Goal: Information Seeking & Learning: Learn about a topic

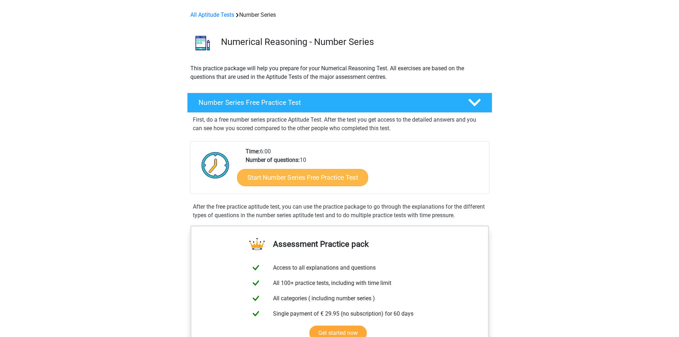
scroll to position [107, 0]
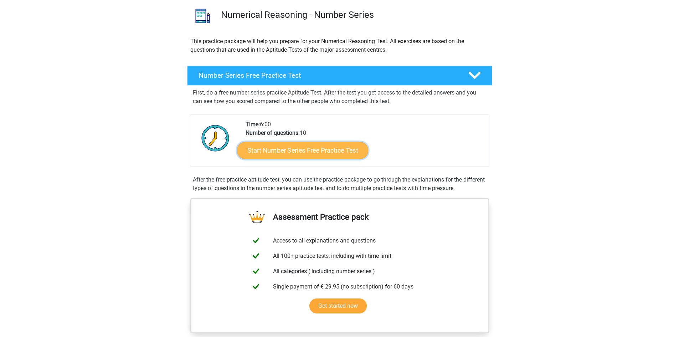
click at [312, 148] on link "Start Number Series Free Practice Test" at bounding box center [302, 150] width 131 height 17
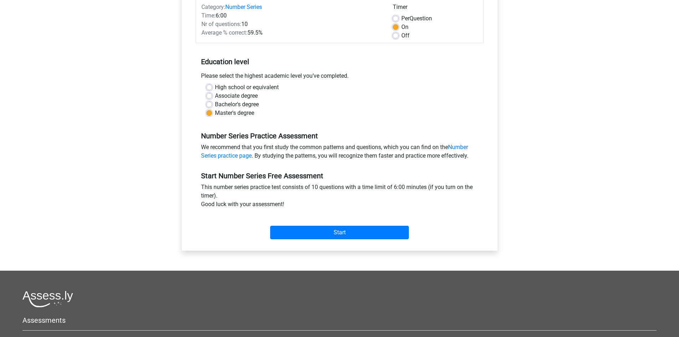
scroll to position [107, 0]
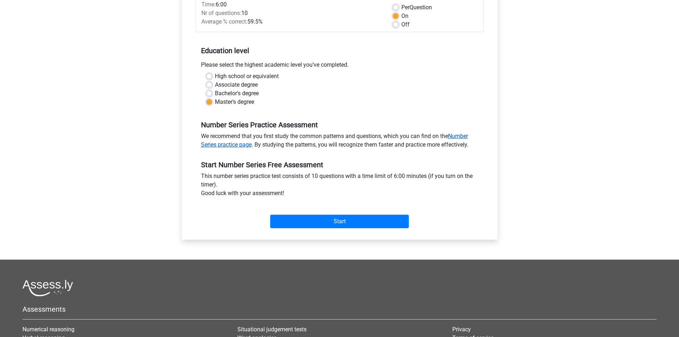
click at [468, 135] on link "Number Series practice page" at bounding box center [334, 140] width 267 height 15
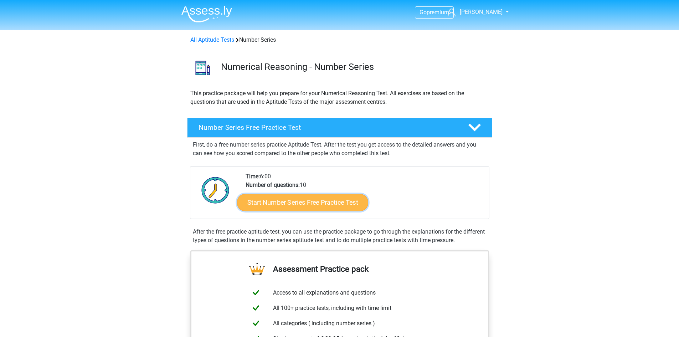
click at [313, 204] on link "Start Number Series Free Practice Test" at bounding box center [302, 202] width 131 height 17
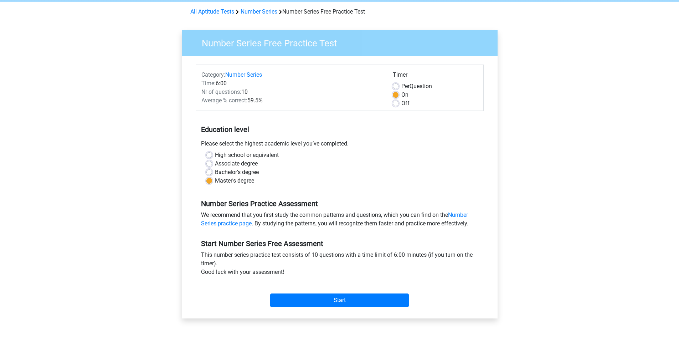
scroll to position [71, 0]
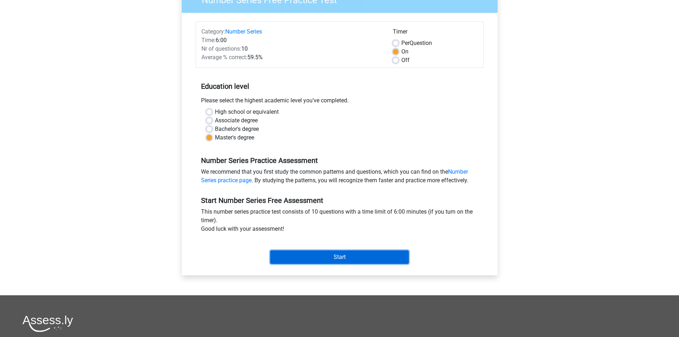
click at [347, 257] on input "Start" at bounding box center [339, 257] width 139 height 14
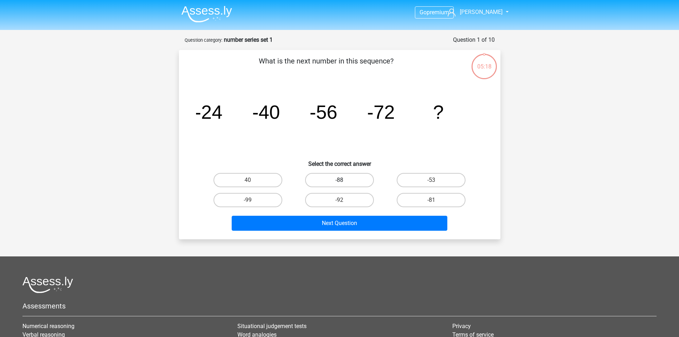
click at [366, 174] on label "-88" at bounding box center [339, 180] width 69 height 14
click at [344, 180] on input "-88" at bounding box center [341, 182] width 5 height 5
radio input "true"
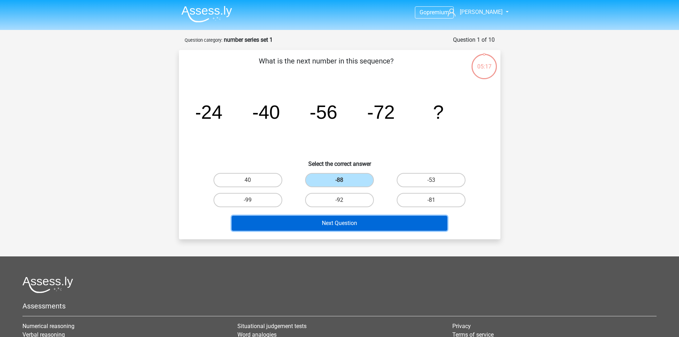
click at [377, 222] on button "Next Question" at bounding box center [340, 223] width 216 height 15
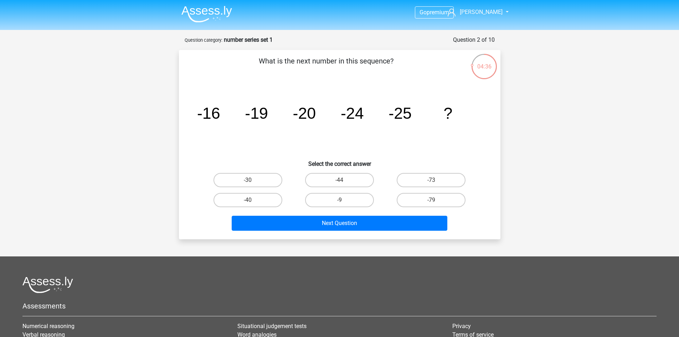
click at [232, 188] on div "-30" at bounding box center [248, 180] width 92 height 20
click at [243, 173] on label "-30" at bounding box center [248, 180] width 69 height 14
click at [248, 180] on input "-30" at bounding box center [250, 182] width 5 height 5
radio input "true"
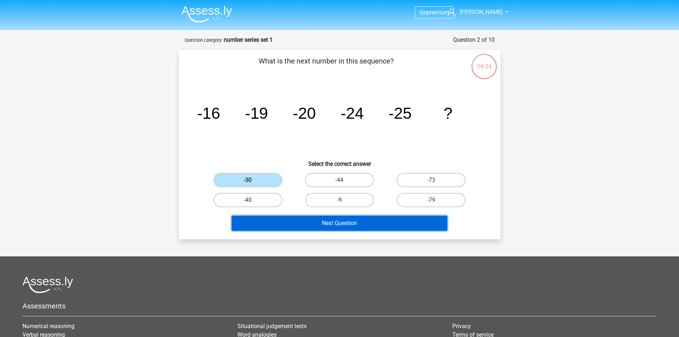
click at [330, 221] on button "Next Question" at bounding box center [340, 223] width 216 height 15
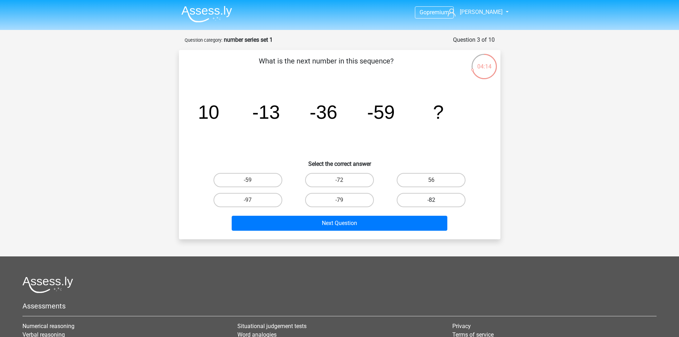
click at [439, 200] on label "-82" at bounding box center [431, 200] width 69 height 14
click at [436, 200] on input "-82" at bounding box center [433, 202] width 5 height 5
radio input "true"
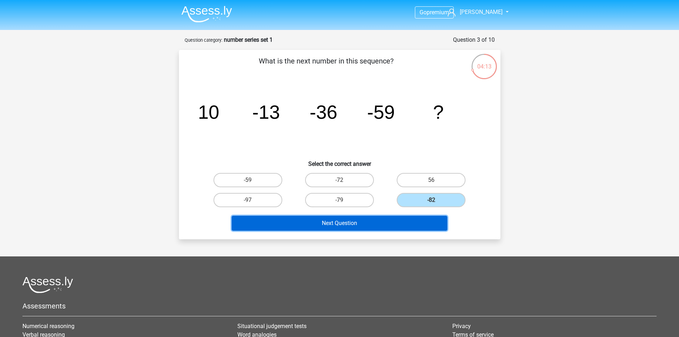
click at [411, 228] on button "Next Question" at bounding box center [340, 223] width 216 height 15
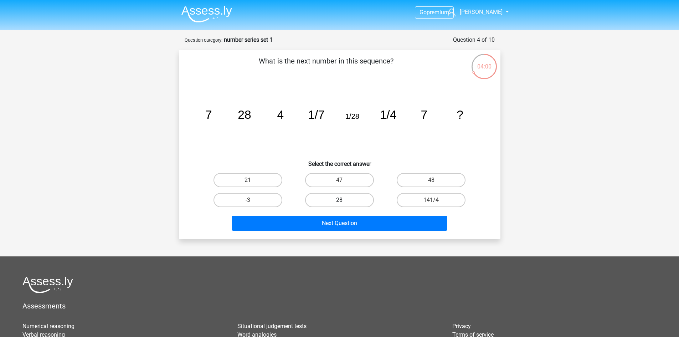
click at [355, 194] on label "28" at bounding box center [339, 200] width 69 height 14
click at [344, 200] on input "28" at bounding box center [341, 202] width 5 height 5
radio input "true"
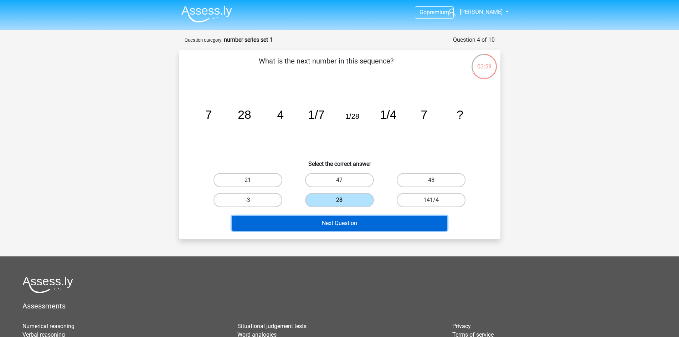
click at [357, 220] on button "Next Question" at bounding box center [340, 223] width 216 height 15
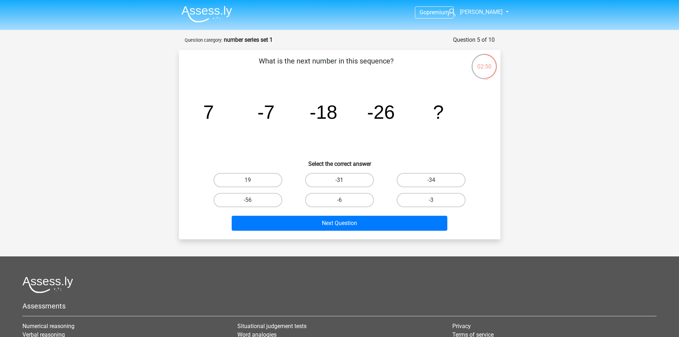
click at [363, 178] on label "-31" at bounding box center [339, 180] width 69 height 14
click at [344, 180] on input "-31" at bounding box center [341, 182] width 5 height 5
radio input "true"
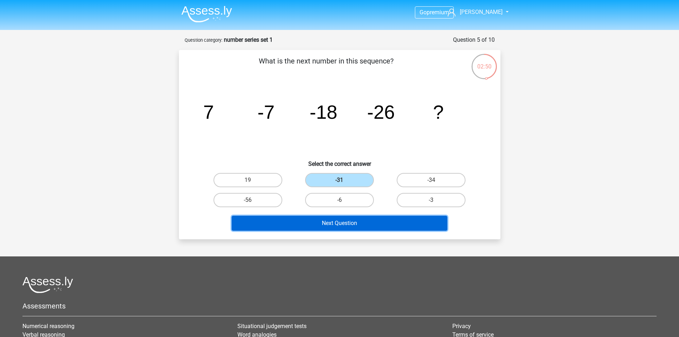
click at [381, 223] on button "Next Question" at bounding box center [340, 223] width 216 height 15
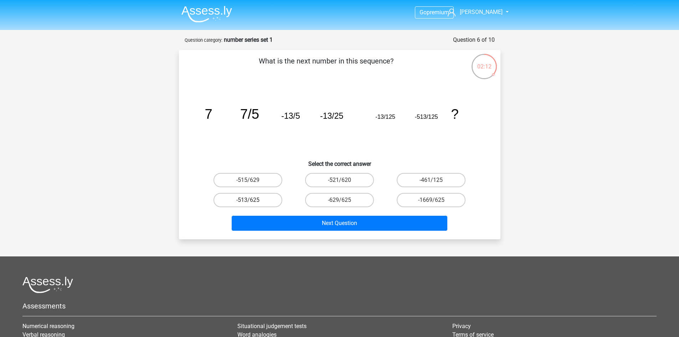
click at [256, 202] on label "-513/625" at bounding box center [248, 200] width 69 height 14
click at [252, 202] on input "-513/625" at bounding box center [250, 202] width 5 height 5
radio input "true"
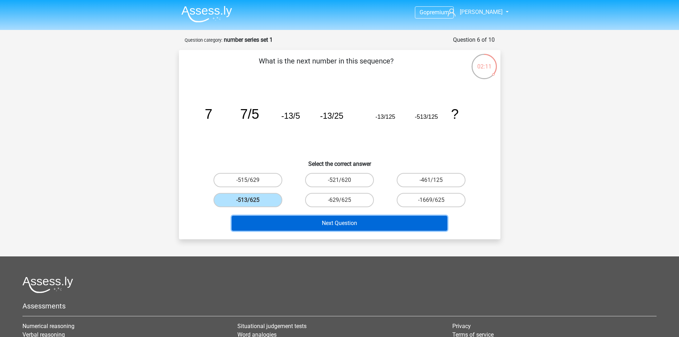
click at [323, 227] on button "Next Question" at bounding box center [340, 223] width 216 height 15
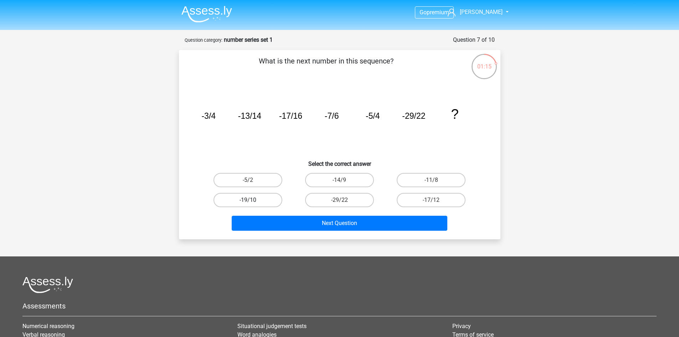
click at [232, 199] on label "-19/10" at bounding box center [248, 200] width 69 height 14
click at [248, 200] on input "-19/10" at bounding box center [250, 202] width 5 height 5
radio input "true"
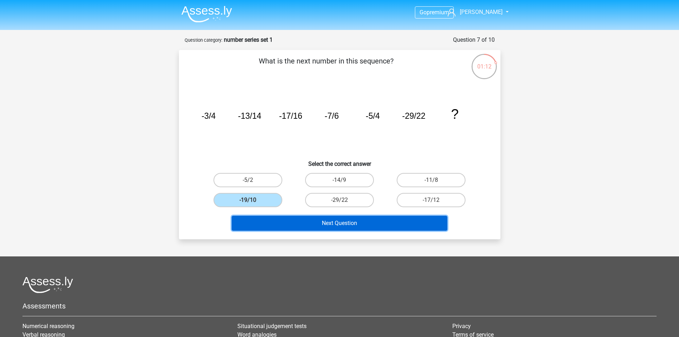
click at [310, 230] on button "Next Question" at bounding box center [340, 223] width 216 height 15
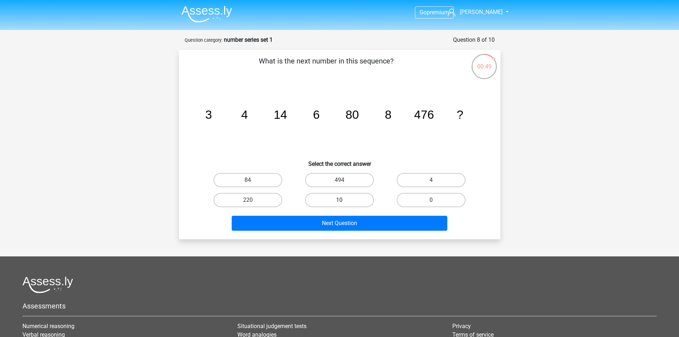
drag, startPoint x: 333, startPoint y: 194, endPoint x: 337, endPoint y: 203, distance: 9.7
click at [333, 195] on label "10" at bounding box center [339, 200] width 69 height 14
click at [339, 200] on input "10" at bounding box center [341, 202] width 5 height 5
radio input "true"
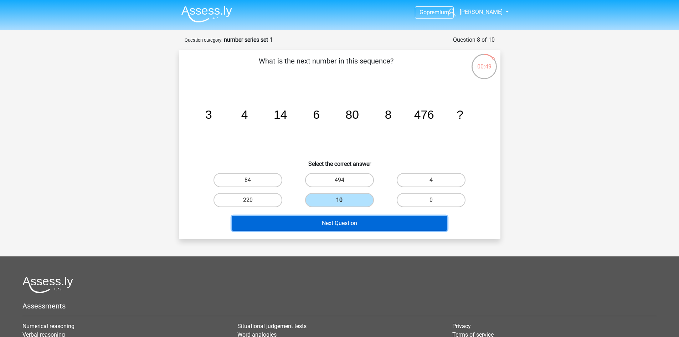
drag, startPoint x: 341, startPoint y: 221, endPoint x: 396, endPoint y: 227, distance: 55.3
click at [342, 221] on button "Next Question" at bounding box center [340, 223] width 216 height 15
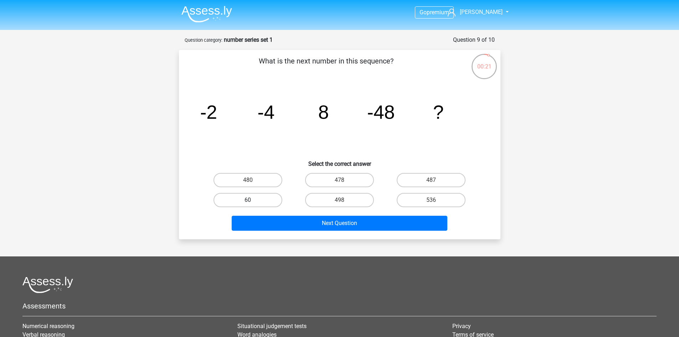
click at [271, 194] on label "60" at bounding box center [248, 200] width 69 height 14
click at [252, 200] on input "60" at bounding box center [250, 202] width 5 height 5
radio input "true"
click at [337, 232] on div "Next Question" at bounding box center [339, 225] width 275 height 18
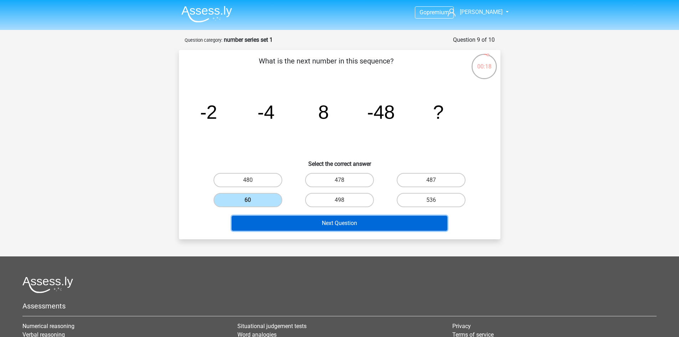
click at [338, 225] on button "Next Question" at bounding box center [340, 223] width 216 height 15
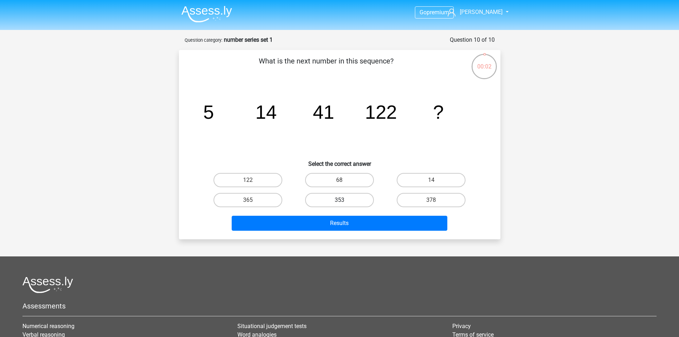
click at [328, 202] on label "353" at bounding box center [339, 200] width 69 height 14
click at [339, 202] on input "353" at bounding box center [341, 202] width 5 height 5
radio input "true"
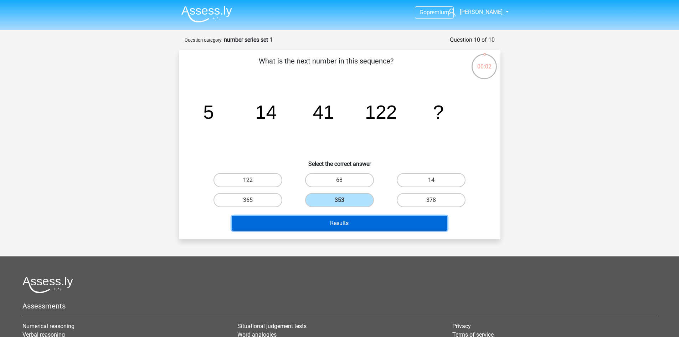
click at [334, 225] on button "Results" at bounding box center [340, 223] width 216 height 15
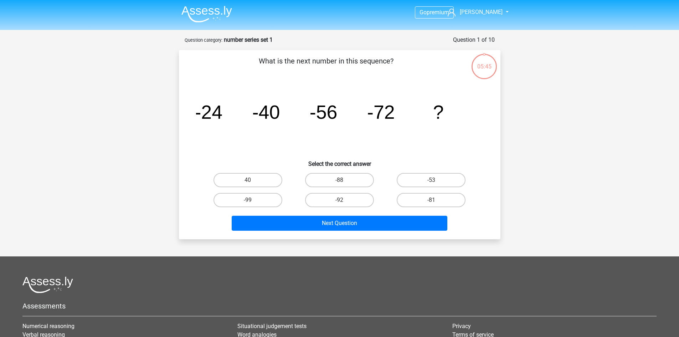
click at [227, 11] on img at bounding box center [206, 14] width 51 height 17
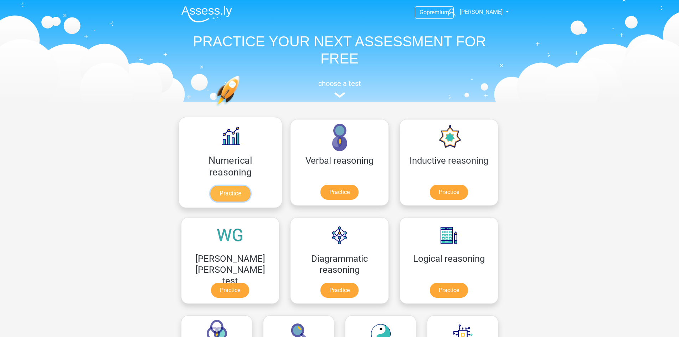
click at [237, 186] on link "Practice" at bounding box center [230, 194] width 40 height 16
